Goal: Contribute content: Add original content to the website for others to see

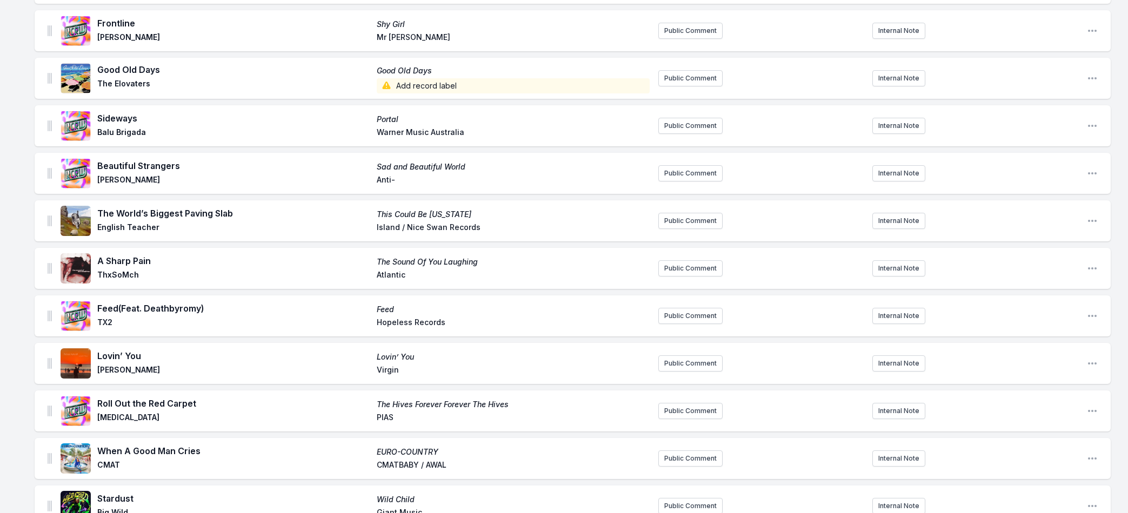
scroll to position [1421, 0]
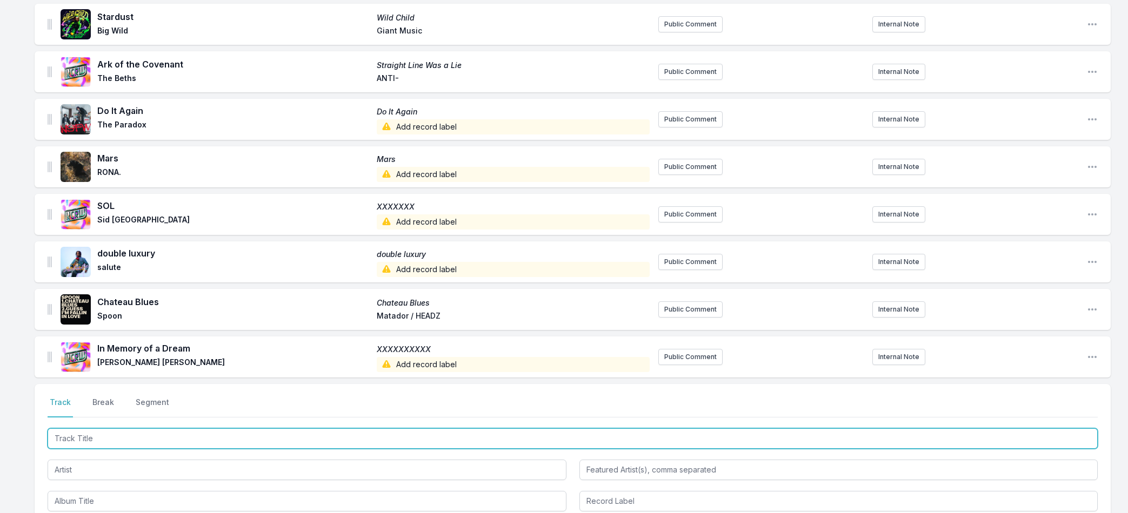
click at [79, 433] on input "Track Title" at bounding box center [573, 439] width 1050 height 21
paste input "I WANT YOU"
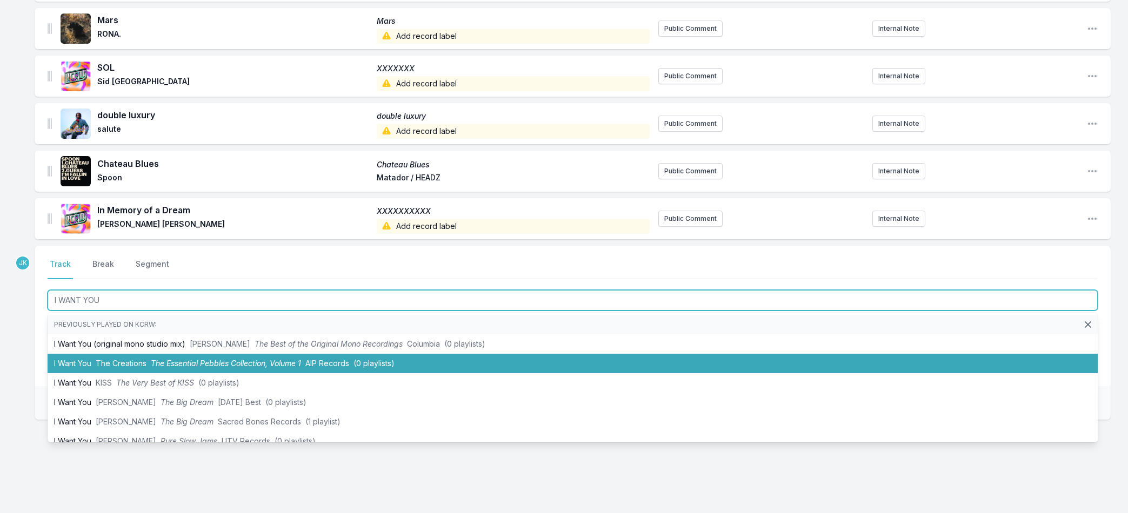
scroll to position [1569, 0]
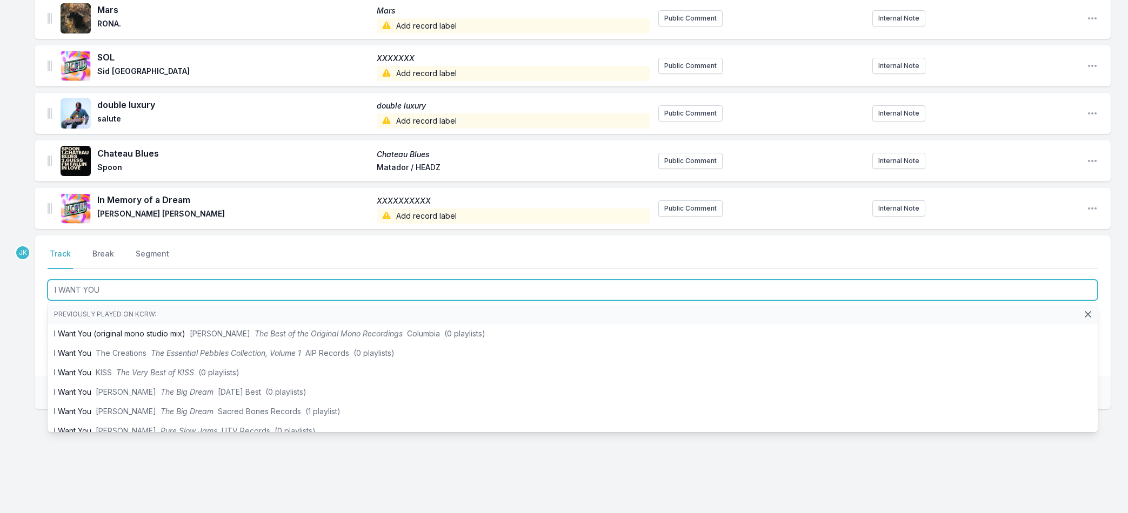
type input "I WANT YOU"
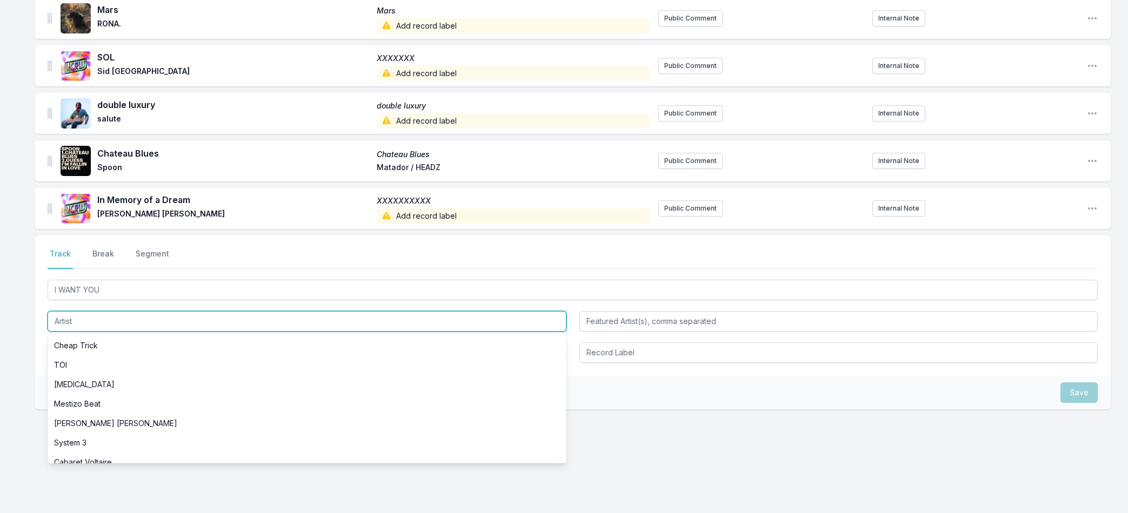
click at [79, 318] on input "Artist" at bounding box center [307, 321] width 519 height 21
paste input "Close Counters"
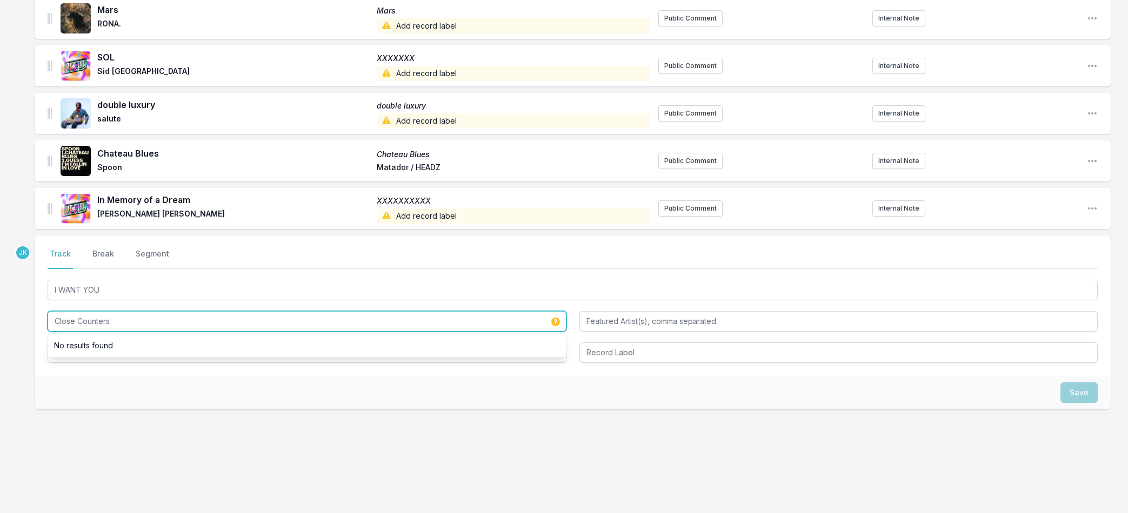
type input "Close Counters"
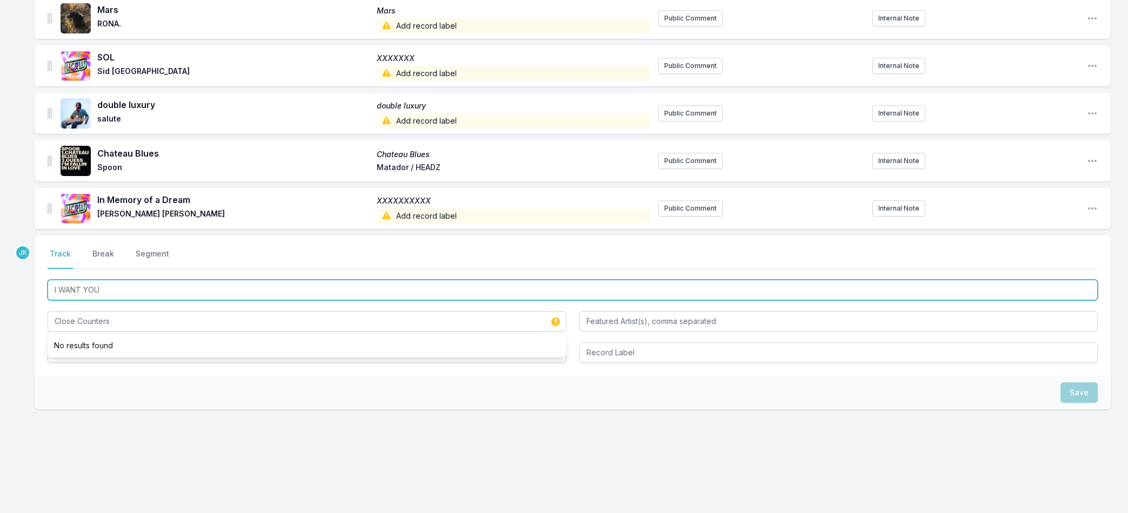
click at [116, 285] on input "I WANT YOU" at bounding box center [573, 290] width 1050 height 21
drag, startPoint x: 116, startPoint y: 285, endPoint x: 100, endPoint y: 349, distance: 65.7
click at [100, 349] on div "I WANT YOU Close Counters" at bounding box center [573, 320] width 1050 height 85
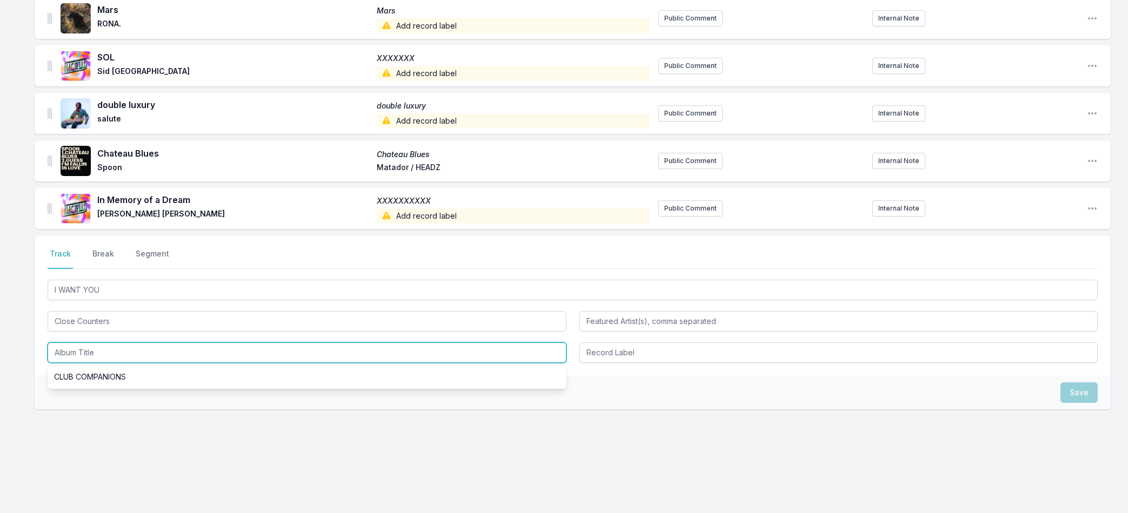
click at [100, 349] on input "Album Title" at bounding box center [307, 353] width 519 height 21
paste input "I WANT YOU"
type input "I WANT YOU"
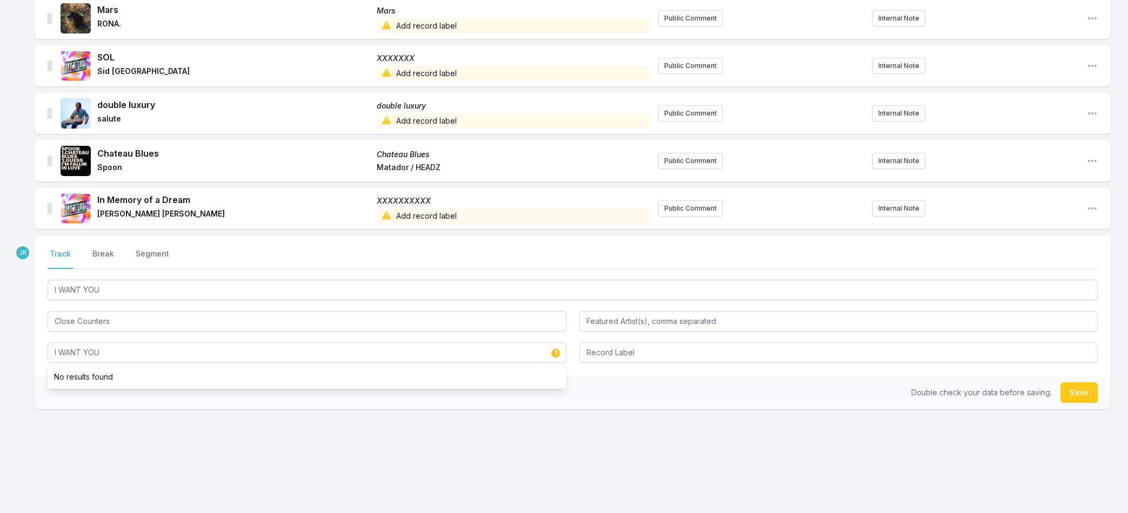
click at [1075, 386] on button "Save" at bounding box center [1078, 393] width 37 height 21
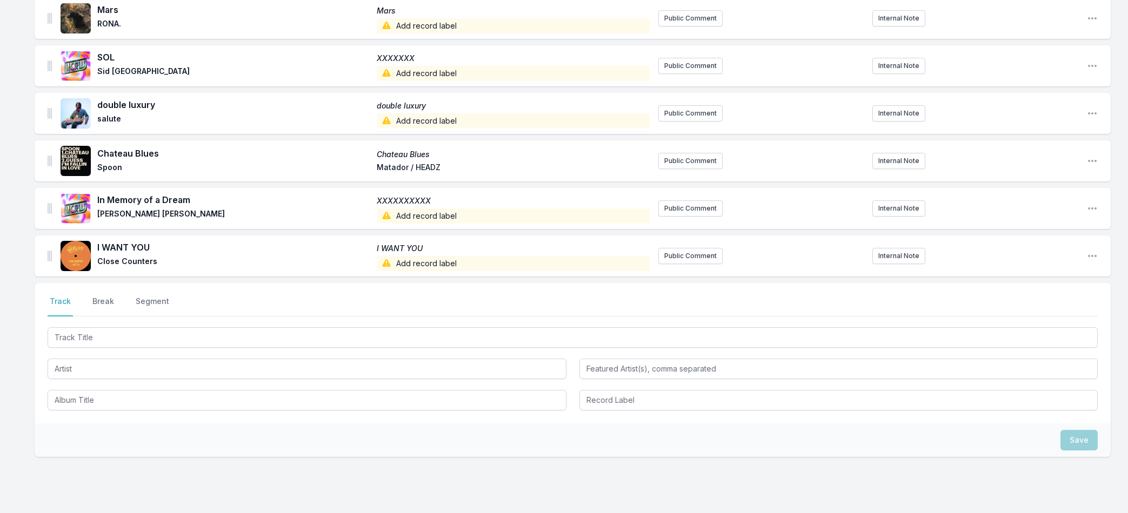
scroll to position [1551, 0]
